Goal: Task Accomplishment & Management: Use online tool/utility

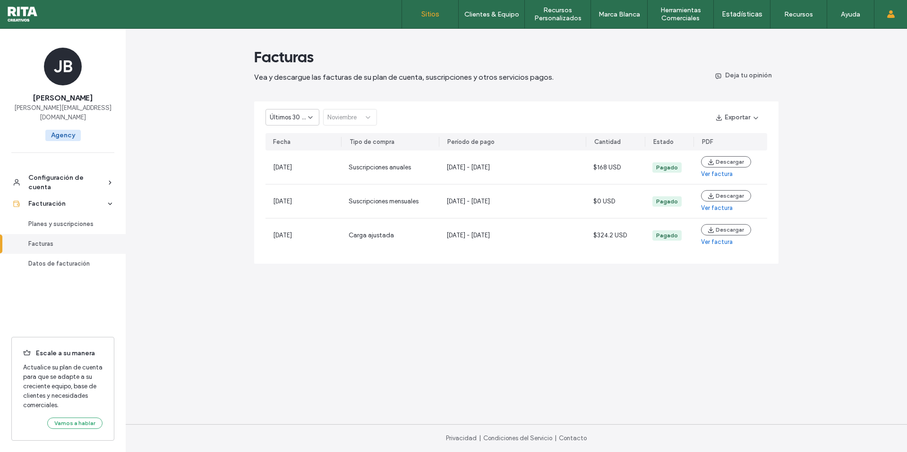
click at [432, 16] on label "Sitios" at bounding box center [430, 14] width 18 height 8
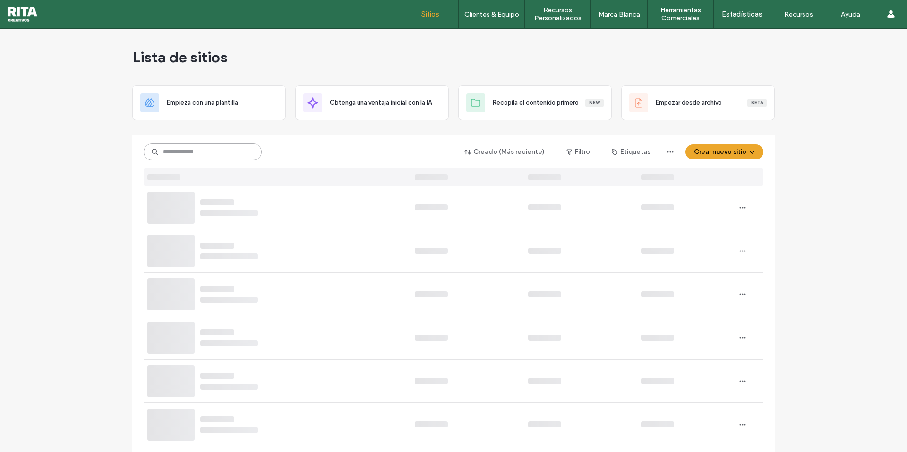
click at [206, 151] on input at bounding box center [203, 152] width 118 height 17
type input "****"
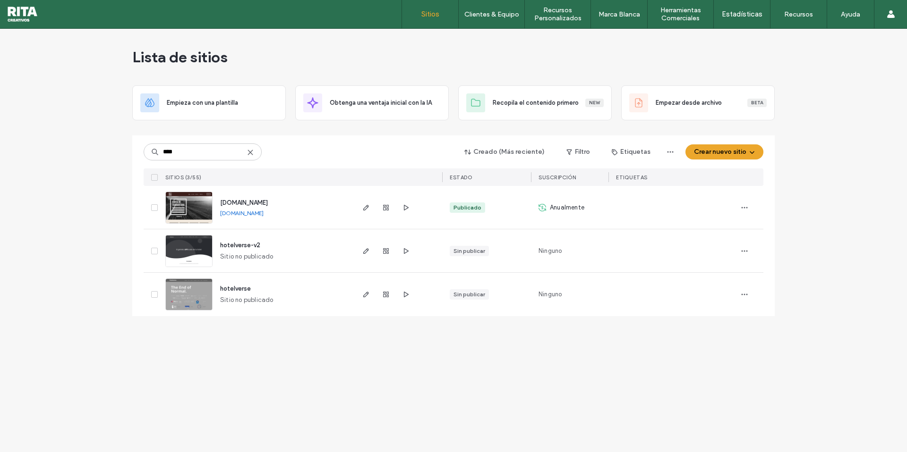
type input "****"
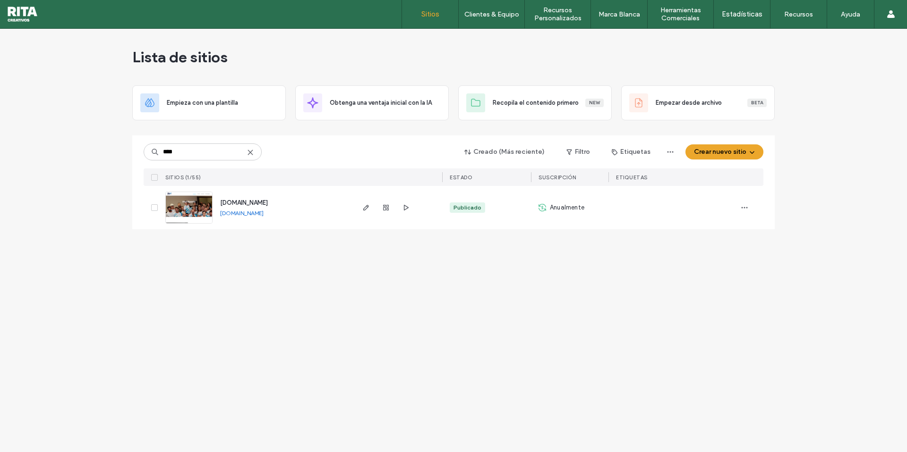
click at [255, 204] on span "[DOMAIN_NAME]" at bounding box center [244, 202] width 48 height 7
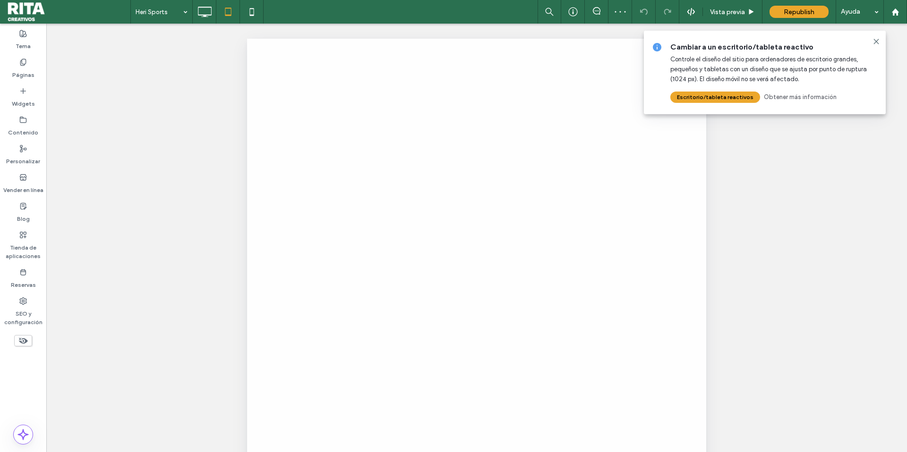
drag, startPoint x: 879, startPoint y: 41, endPoint x: 707, endPoint y: 155, distance: 206.8
click at [879, 41] on icon at bounding box center [876, 42] width 8 height 8
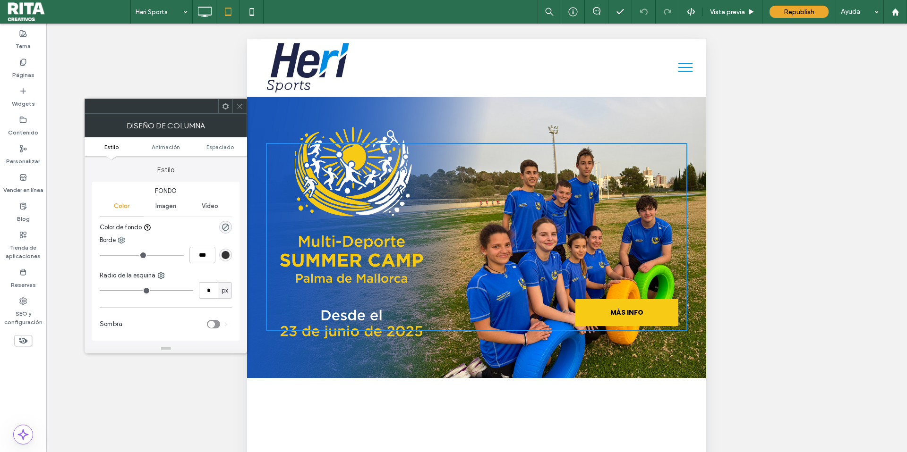
scroll to position [0, 0]
click at [245, 106] on div at bounding box center [239, 106] width 14 height 14
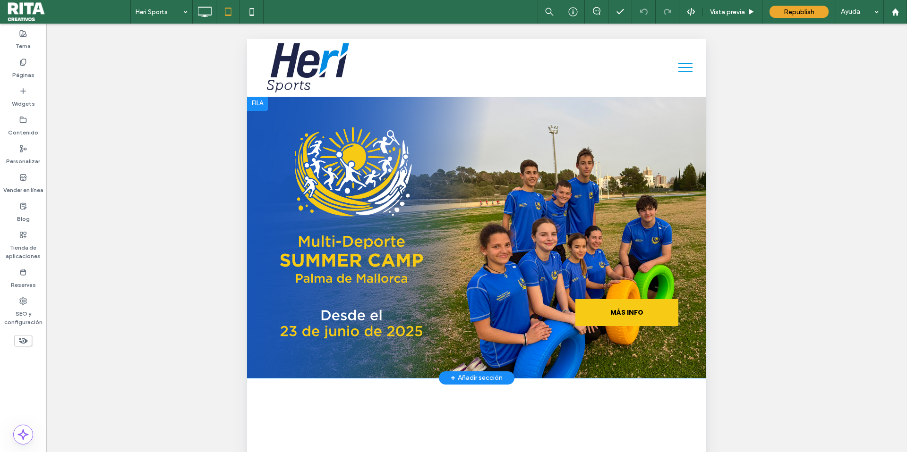
click at [319, 122] on div "MÁS INFO Click To Paste Fila + Añadir sección" at bounding box center [476, 237] width 459 height 282
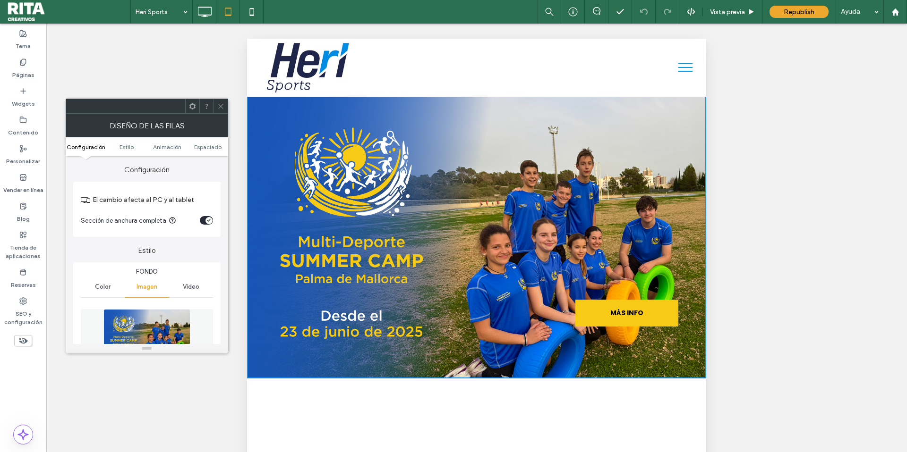
scroll to position [80, 0]
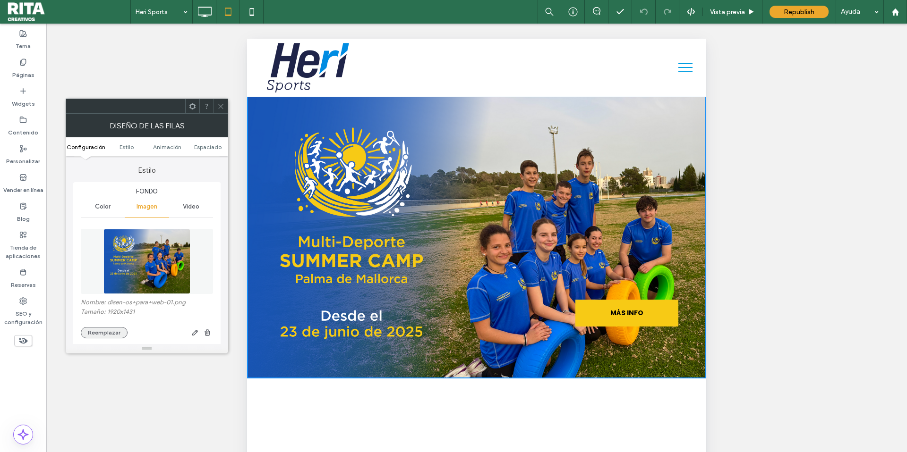
click at [109, 331] on button "Reemplazar" at bounding box center [104, 332] width 47 height 11
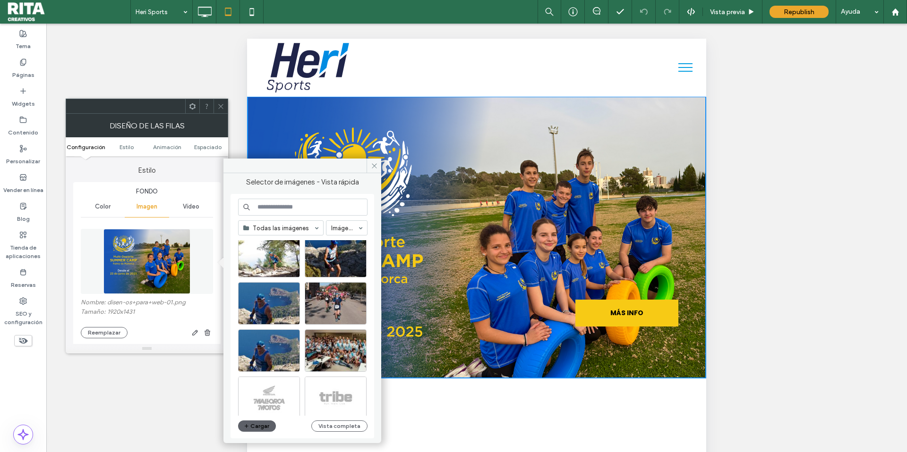
scroll to position [977, 0]
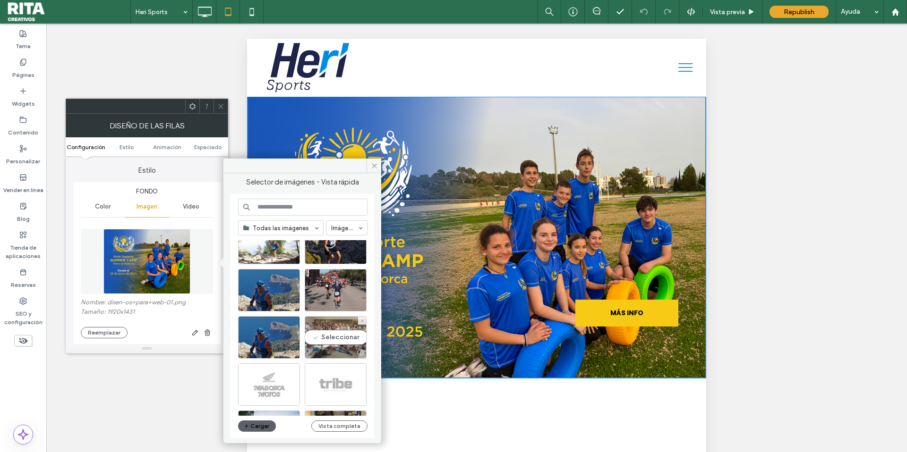
click at [338, 340] on div "Seleccionar" at bounding box center [336, 337] width 62 height 42
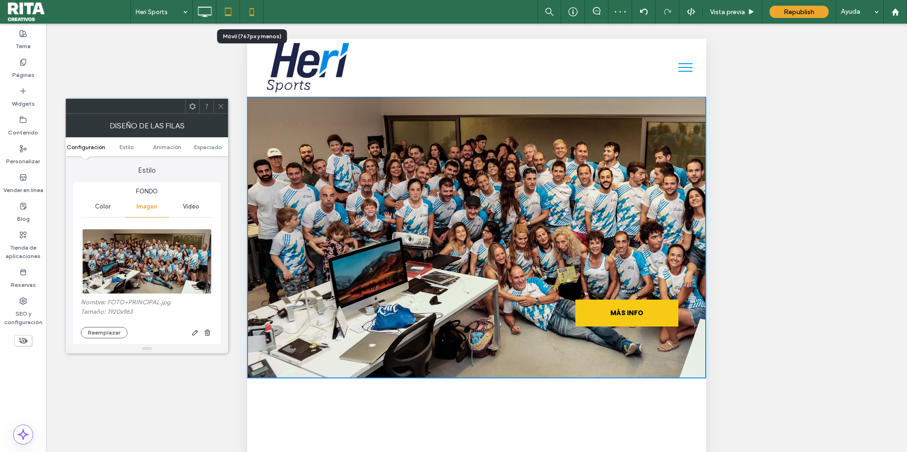
click at [252, 12] on icon at bounding box center [251, 11] width 19 height 19
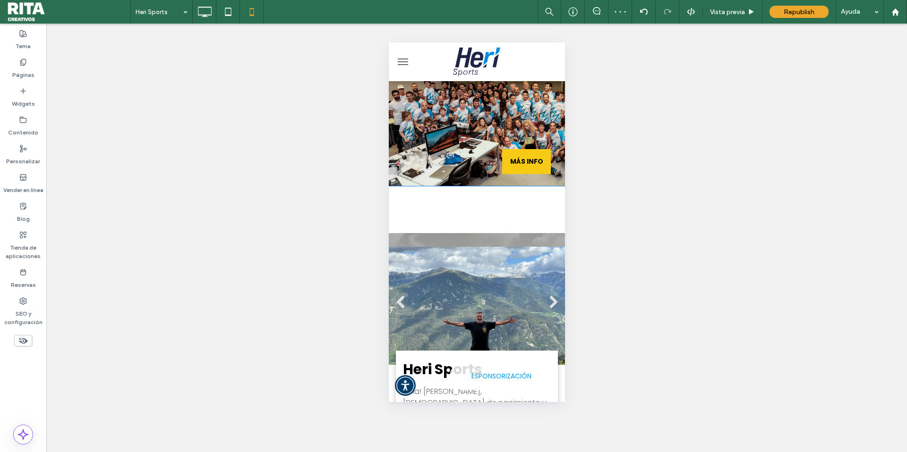
scroll to position [0, 0]
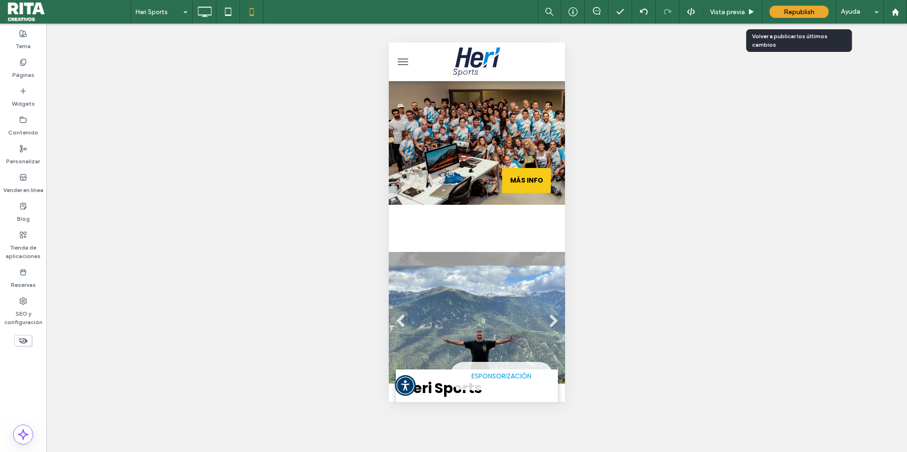
click at [804, 9] on span "Republish" at bounding box center [798, 12] width 31 height 8
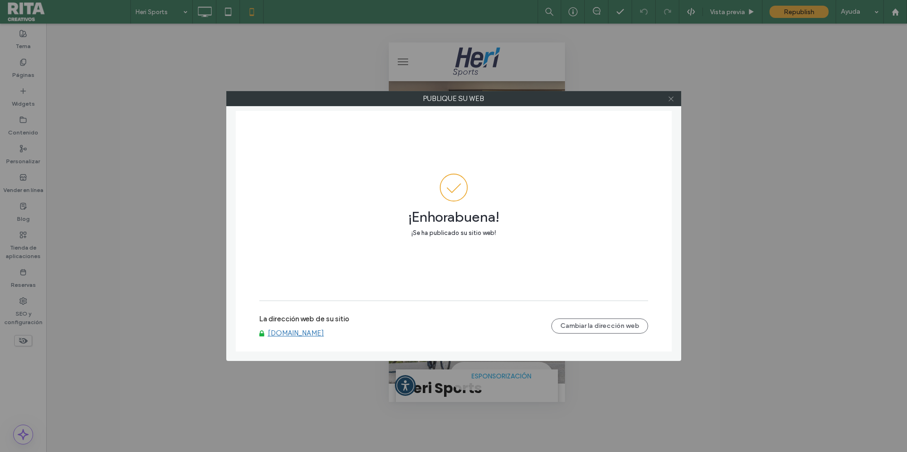
click at [670, 100] on icon at bounding box center [670, 98] width 7 height 7
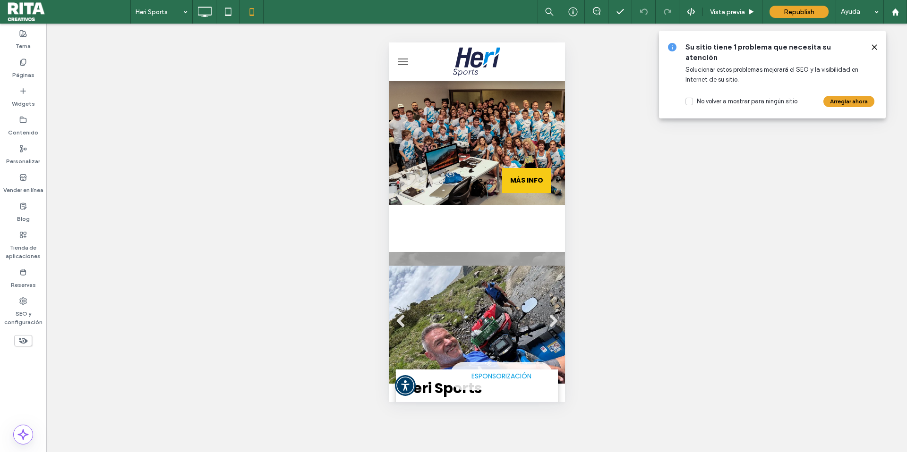
click at [873, 46] on use at bounding box center [874, 47] width 4 height 4
